Goal: Find specific page/section

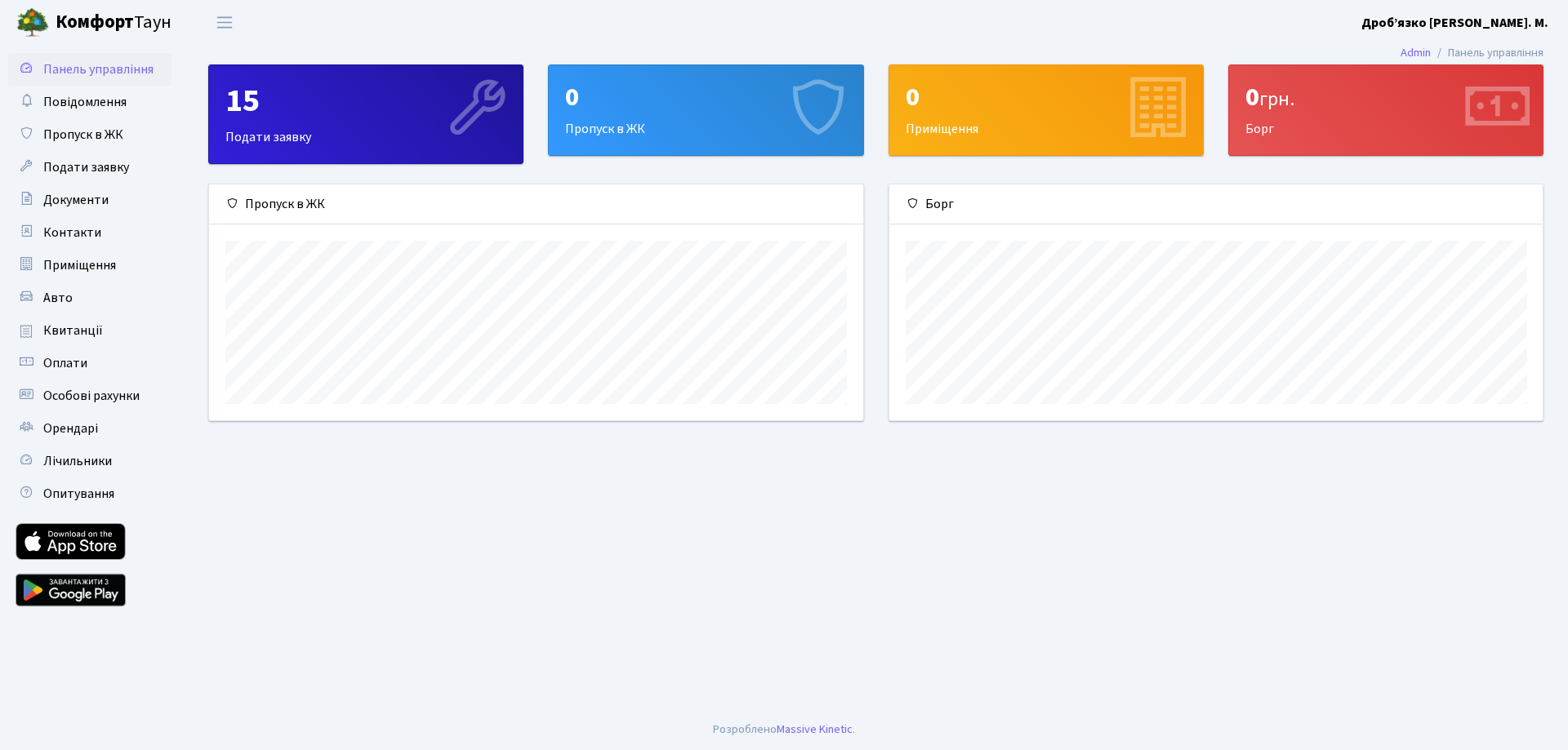
scroll to position [236, 654]
click at [83, 96] on span "Повідомлення" at bounding box center [84, 103] width 84 height 18
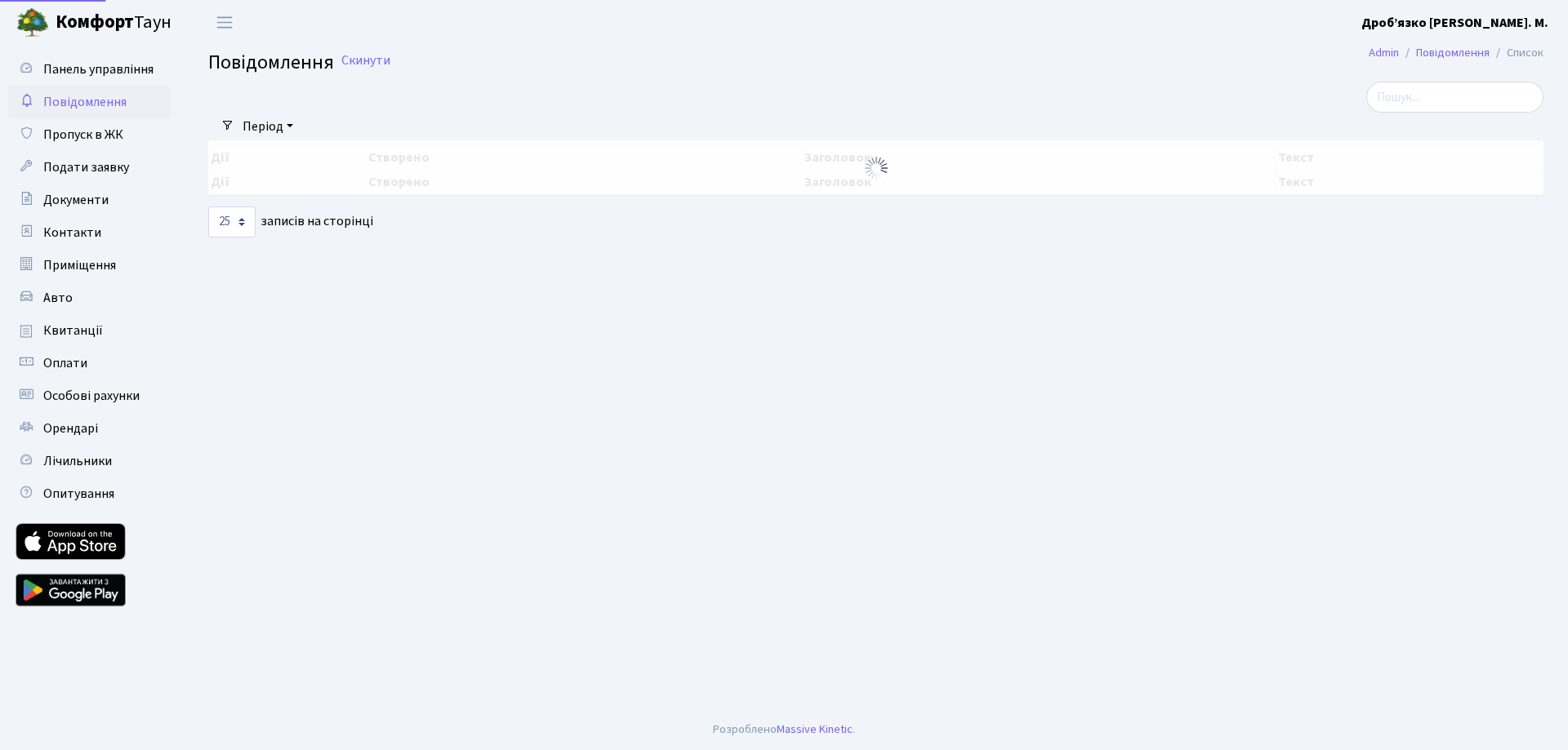
select select "25"
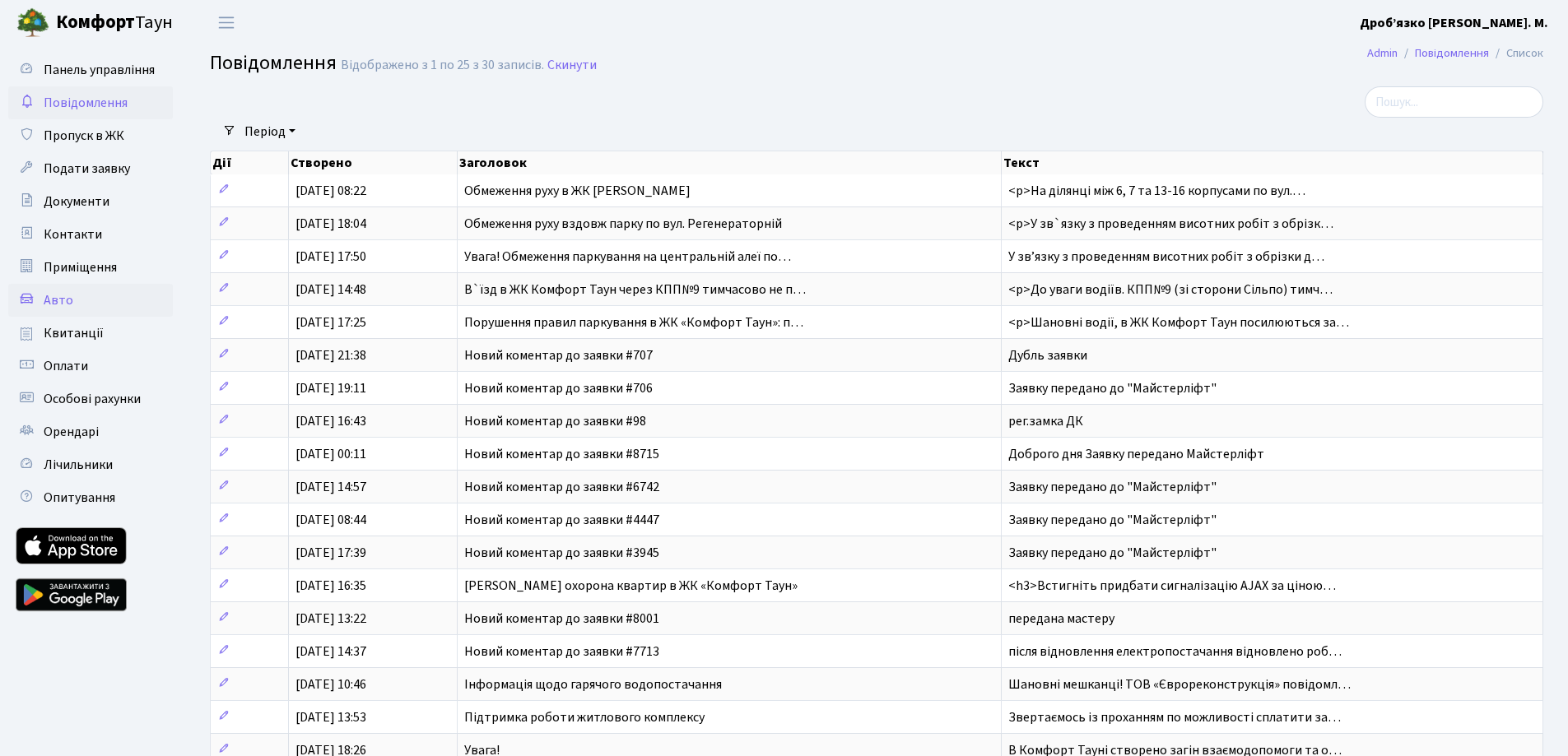
click at [53, 300] on span "Авто" at bounding box center [58, 300] width 30 height 18
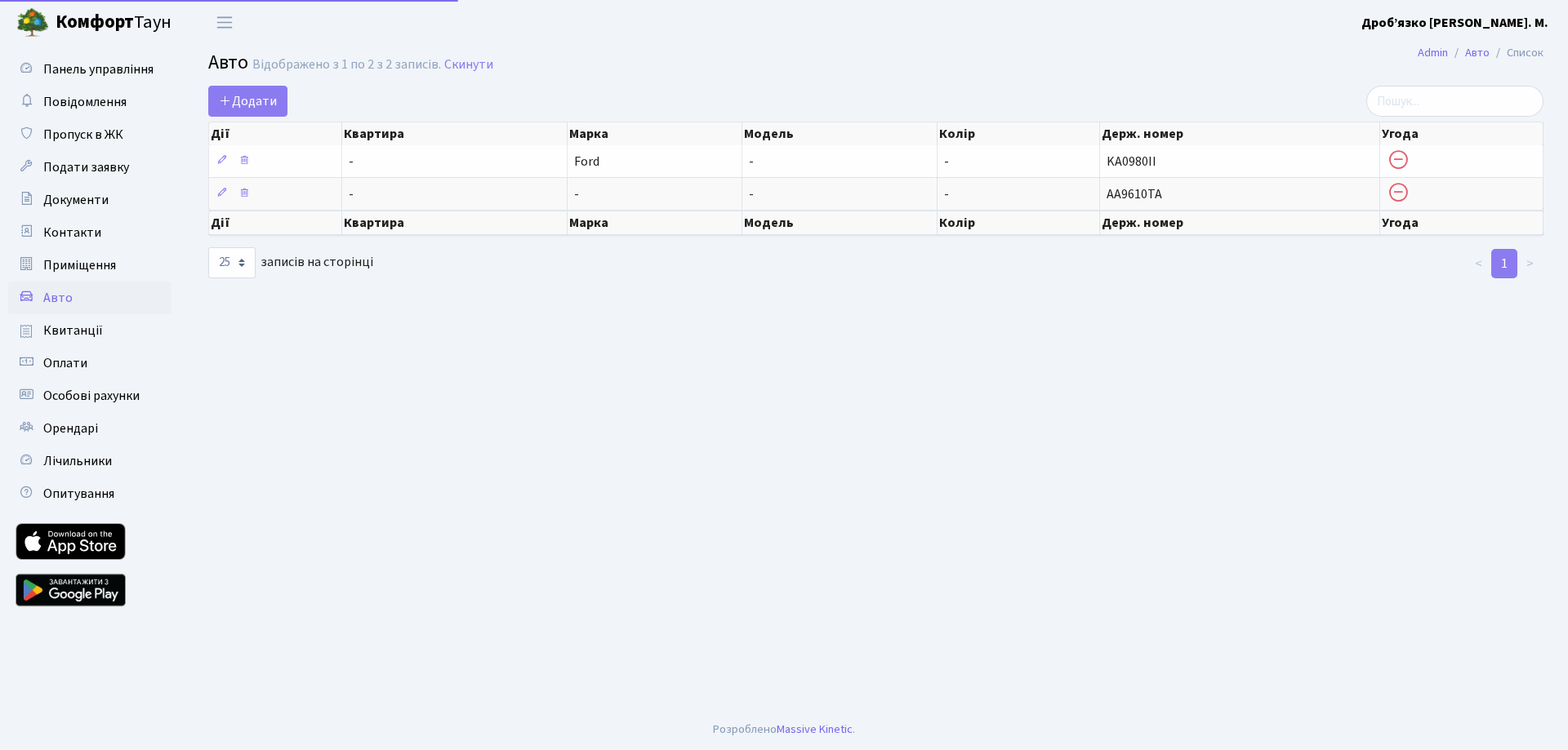
select select "25"
click at [70, 333] on span "Квитанції" at bounding box center [73, 331] width 60 height 18
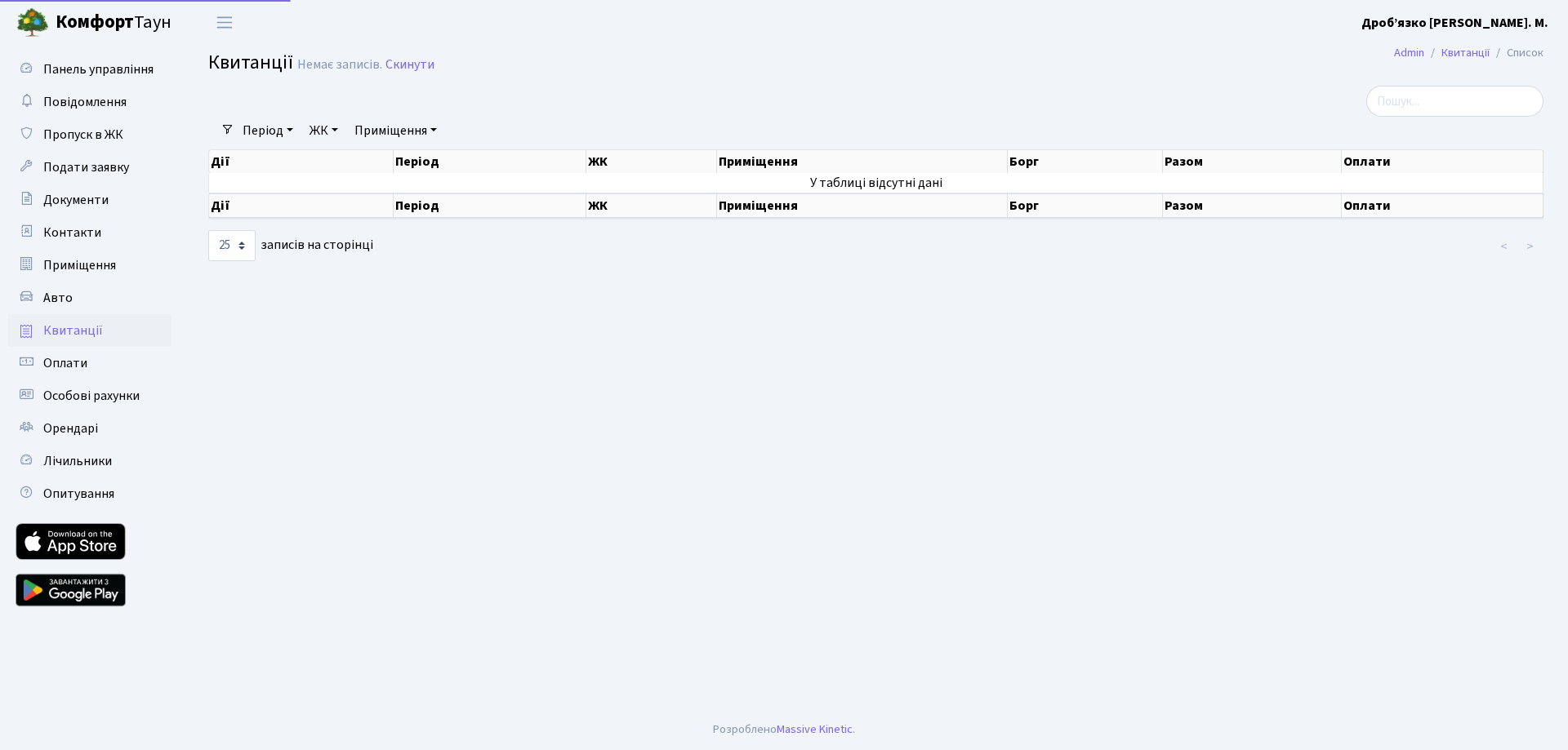
select select "25"
